Goal: Share content: Share content

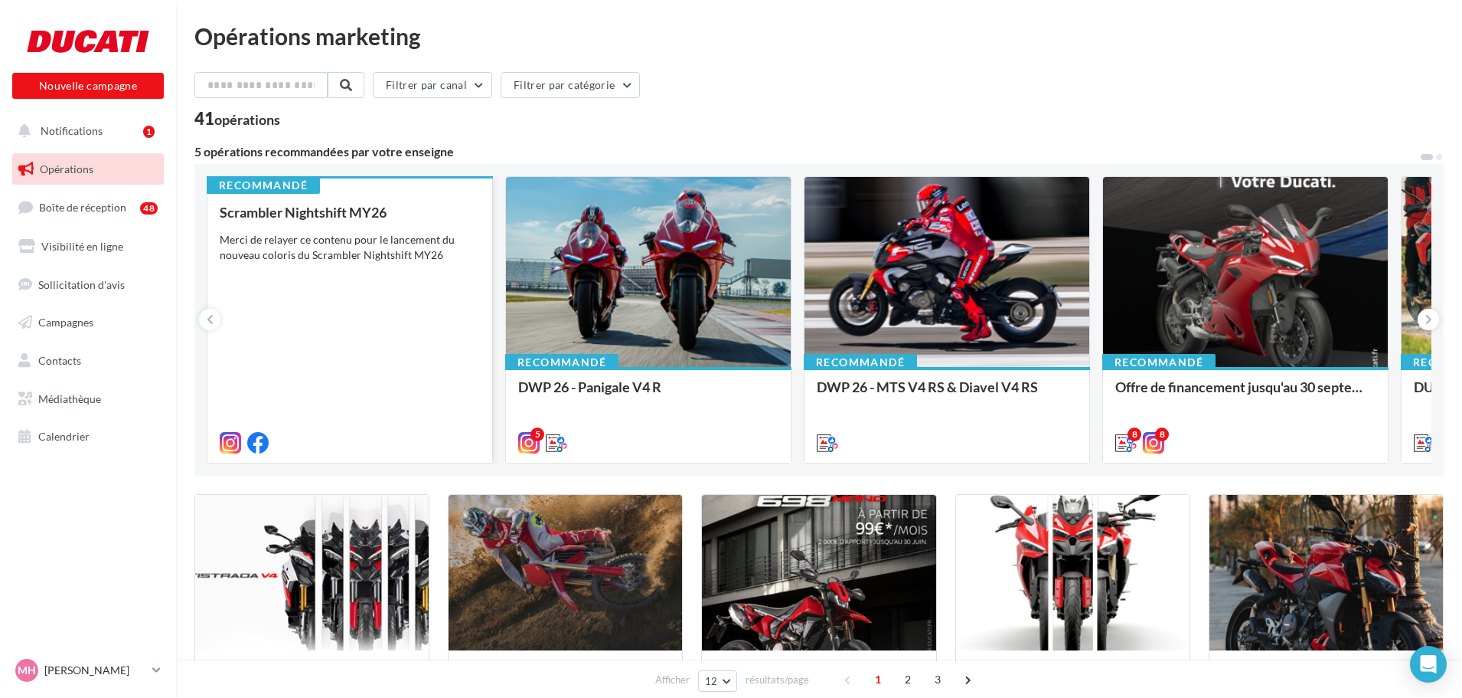
click at [449, 306] on div "Scrambler Nightshift MY26 Merci de relayer ce contenu pour le lancement du nouv…" at bounding box center [350, 326] width 260 height 244
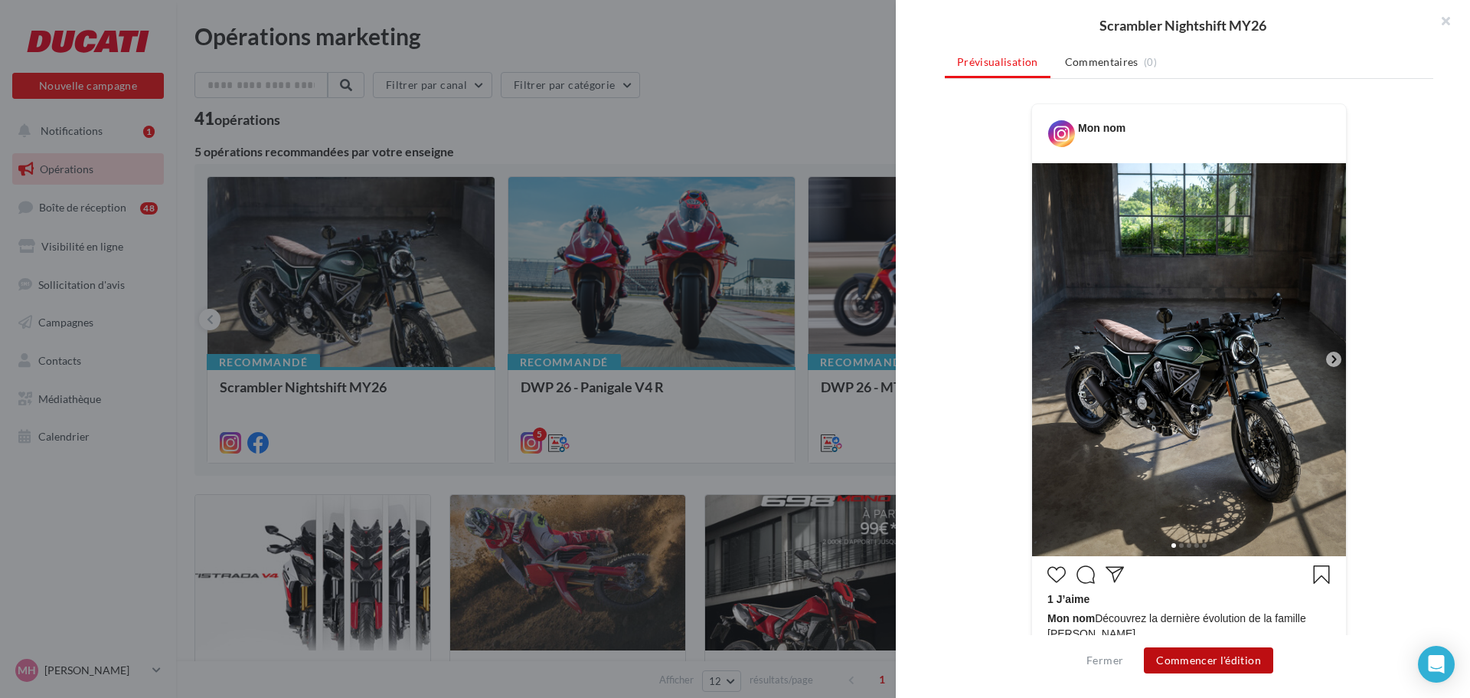
scroll to position [230, 0]
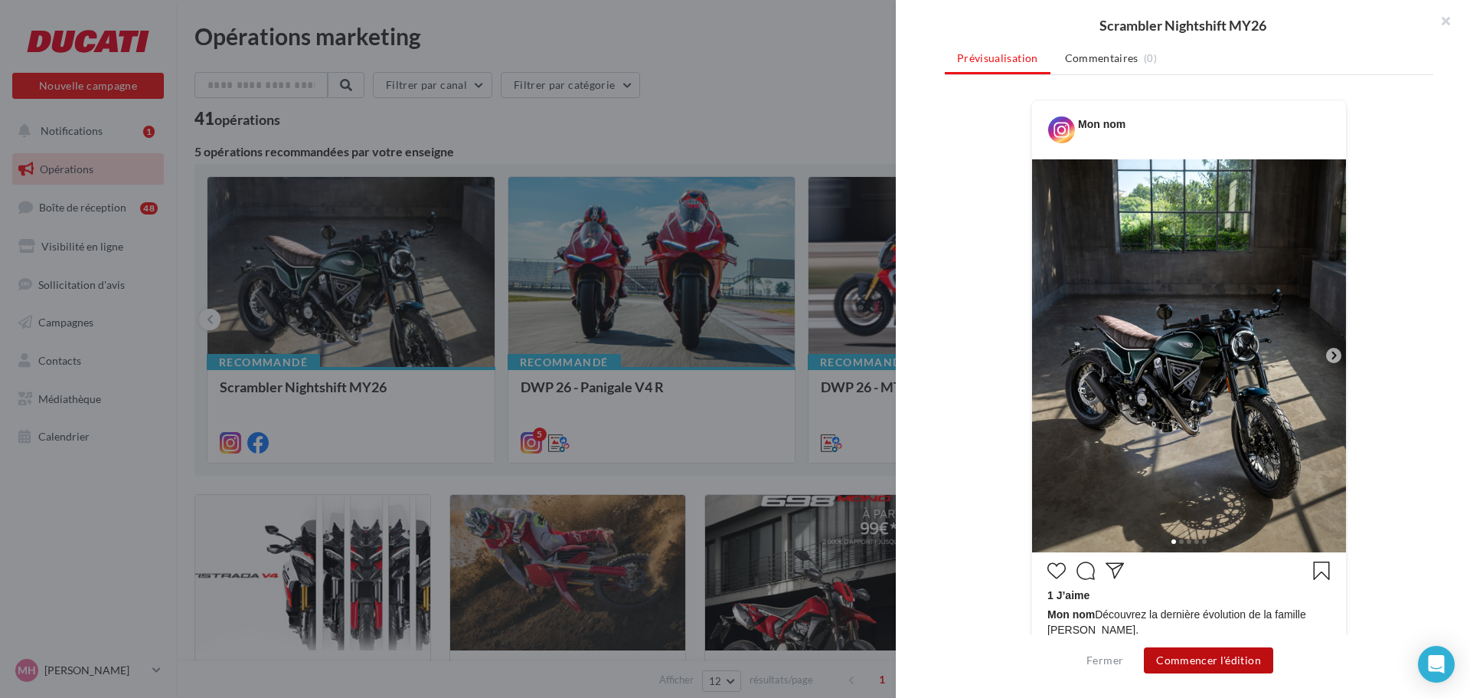
click at [1206, 655] on button "Commencer l'édition" at bounding box center [1208, 660] width 129 height 26
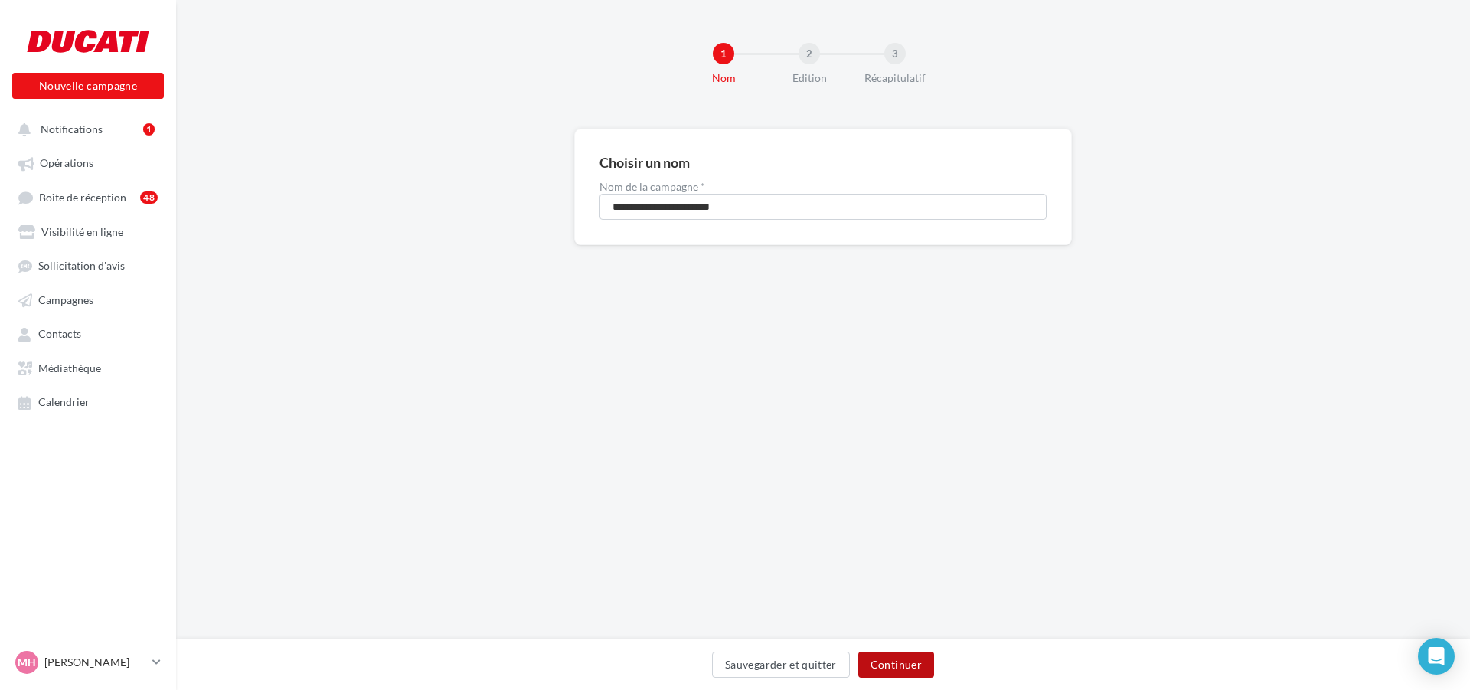
click at [882, 656] on button "Continuer" at bounding box center [896, 665] width 76 height 26
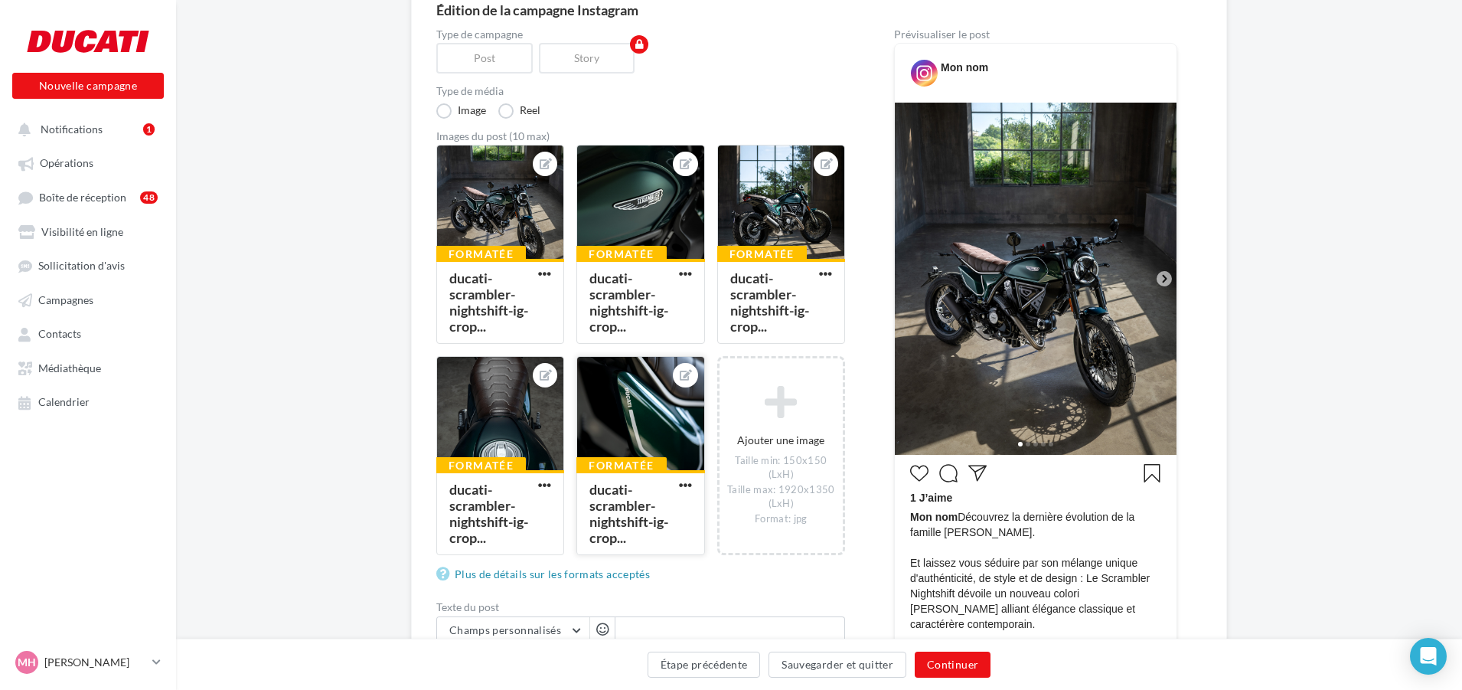
scroll to position [77, 0]
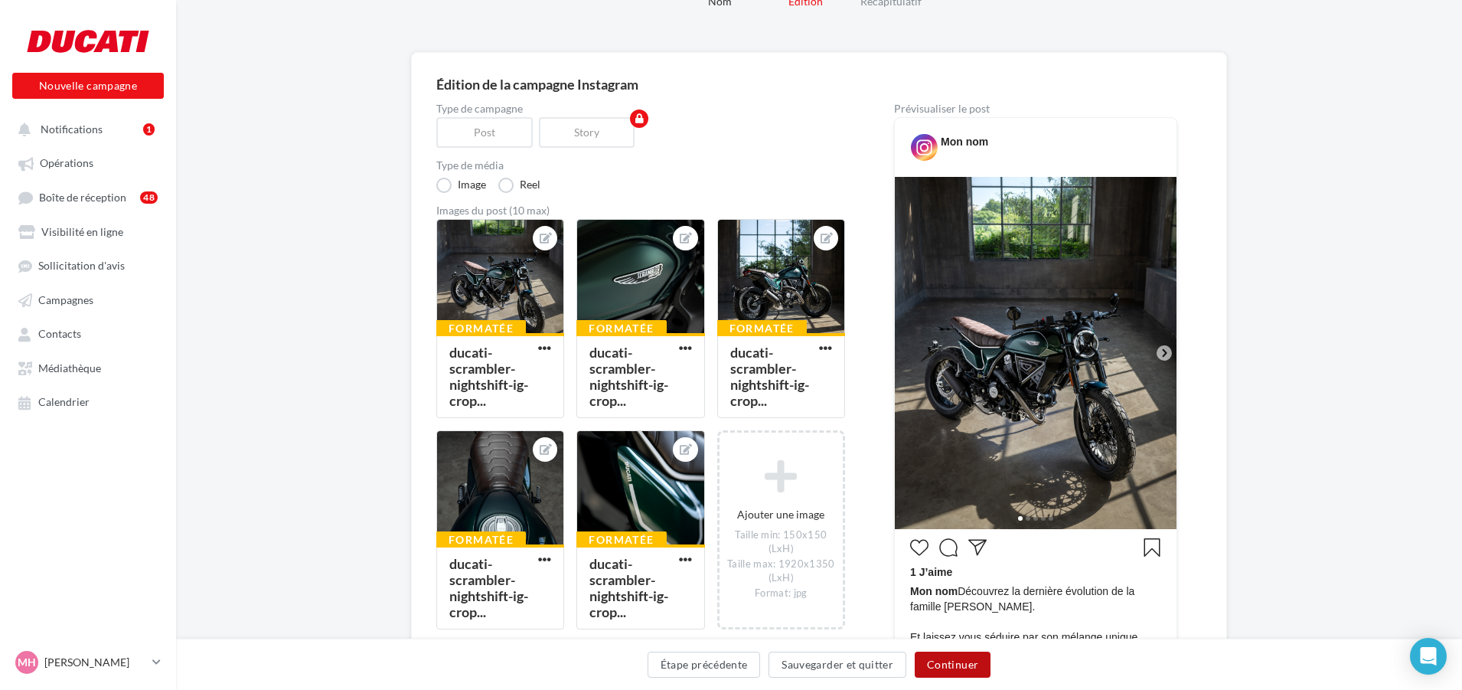
click at [959, 664] on button "Continuer" at bounding box center [953, 665] width 76 height 26
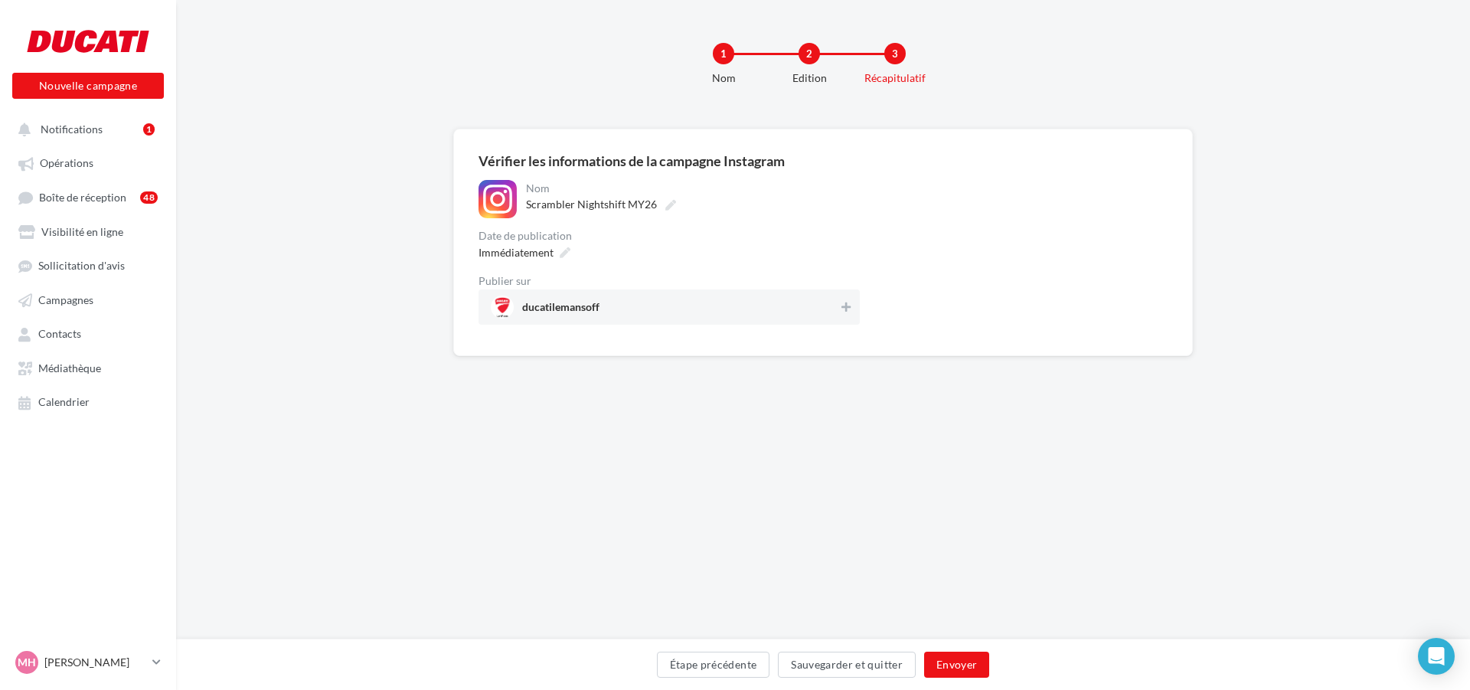
click at [839, 243] on div "Immédiatement" at bounding box center [669, 252] width 381 height 22
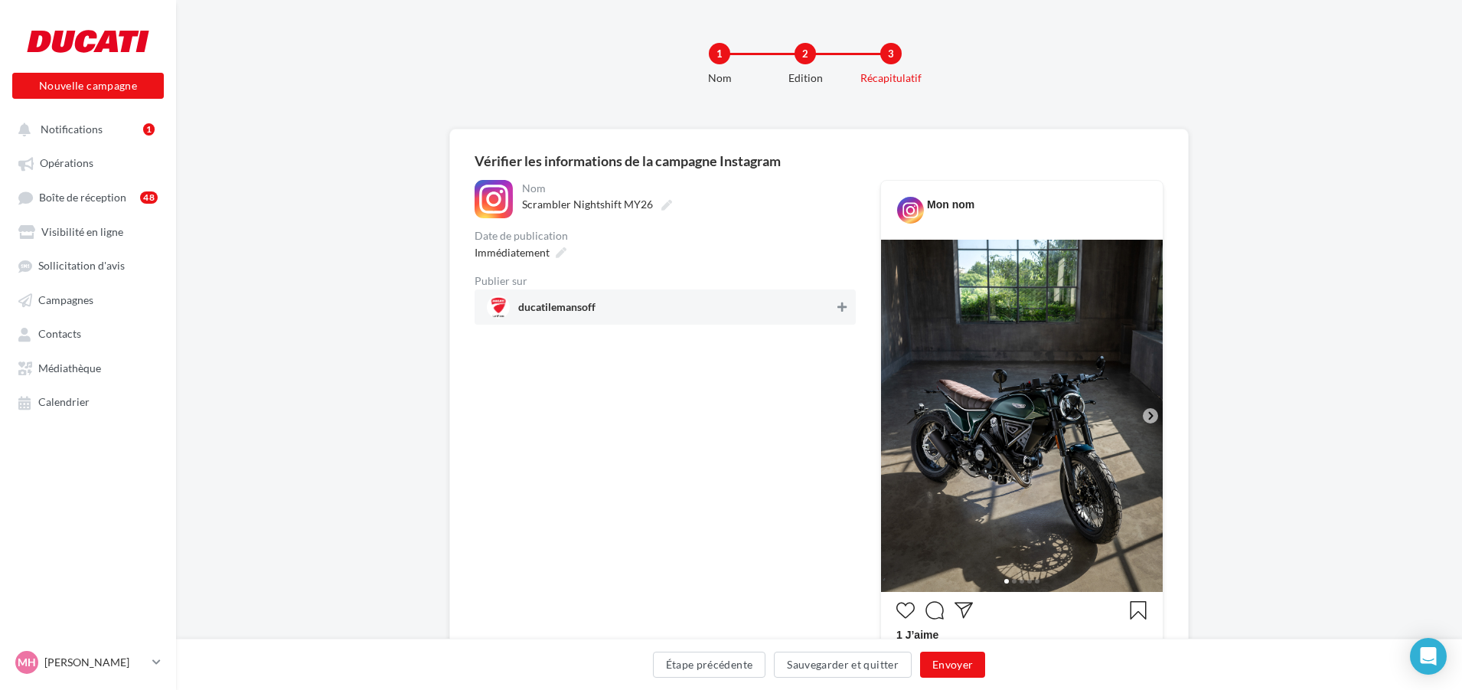
click at [842, 305] on icon at bounding box center [842, 307] width 9 height 11
click at [958, 668] on button "Envoyer" at bounding box center [952, 665] width 65 height 26
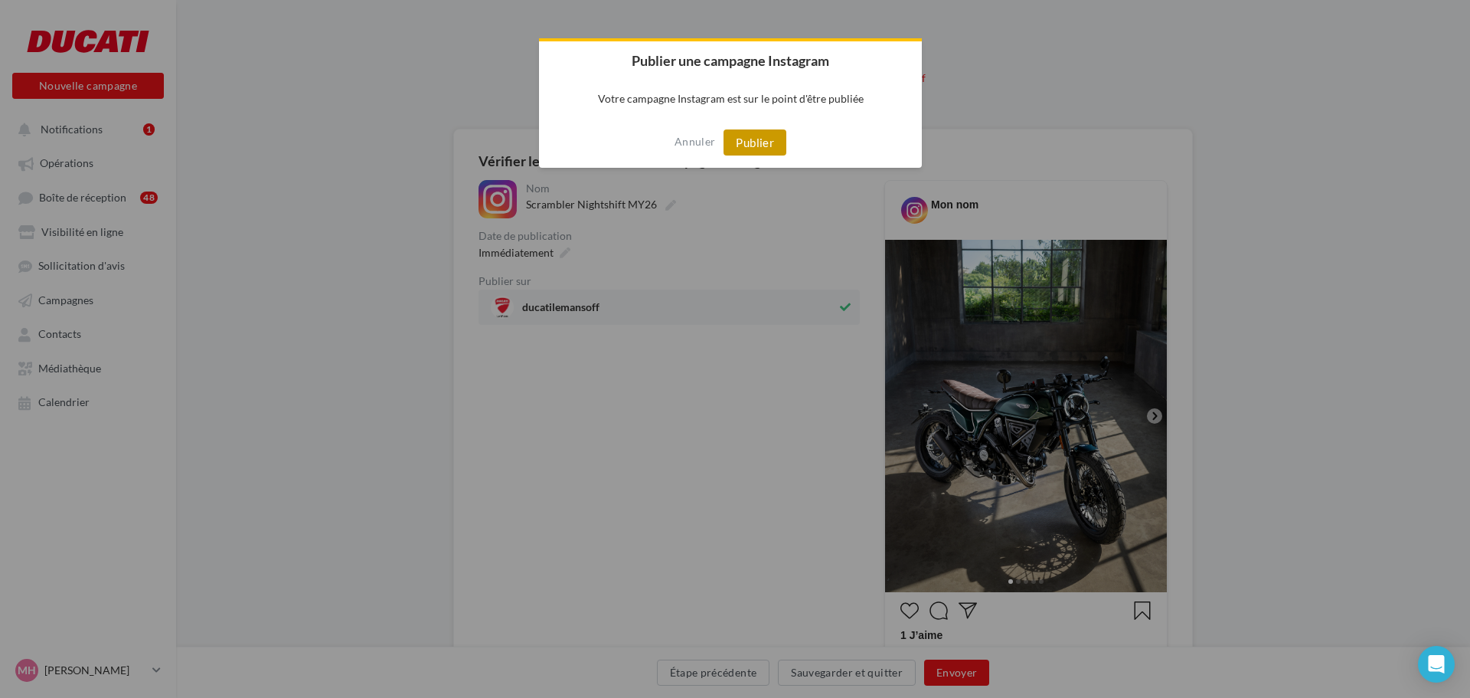
click at [754, 142] on button "Publier" at bounding box center [755, 142] width 63 height 26
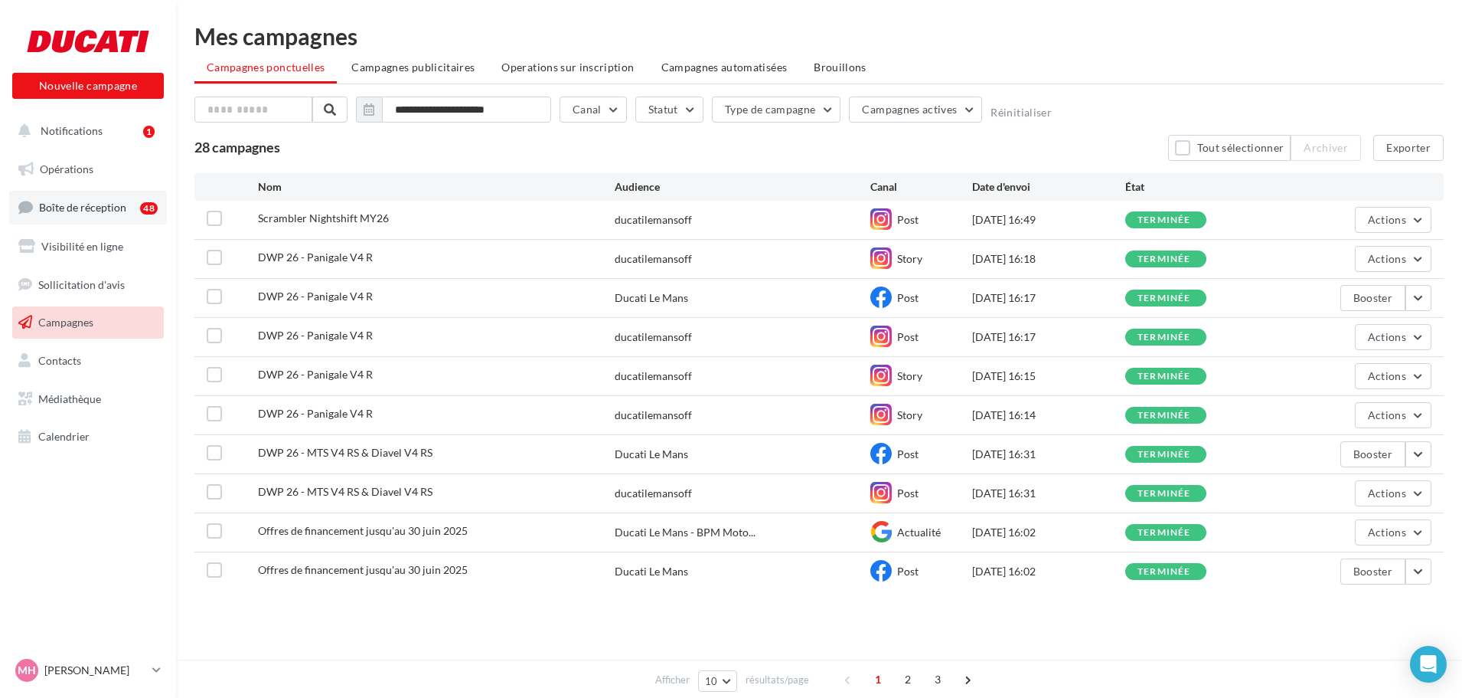
click at [71, 206] on span "Boîte de réception" at bounding box center [82, 207] width 87 height 13
